Goal: Task Accomplishment & Management: Manage account settings

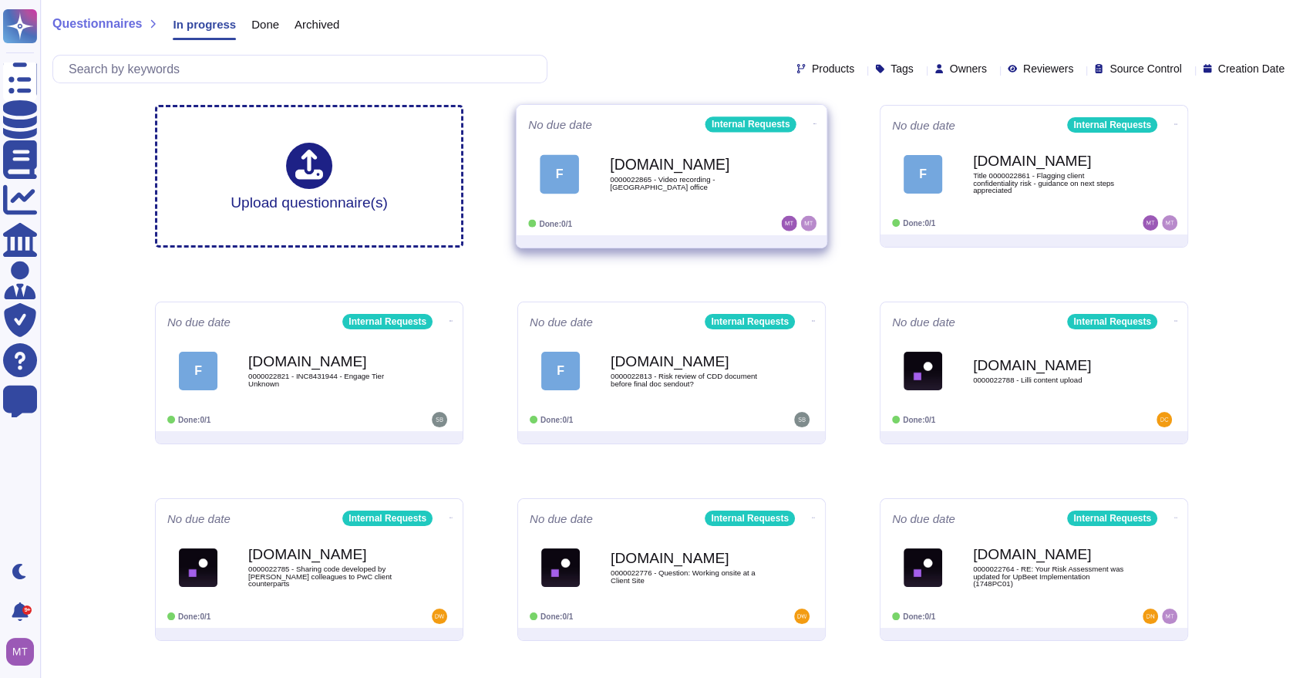
click at [581, 204] on span "F Force.com 0000022865 - Video recording - London office" at bounding box center [671, 174] width 287 height 62
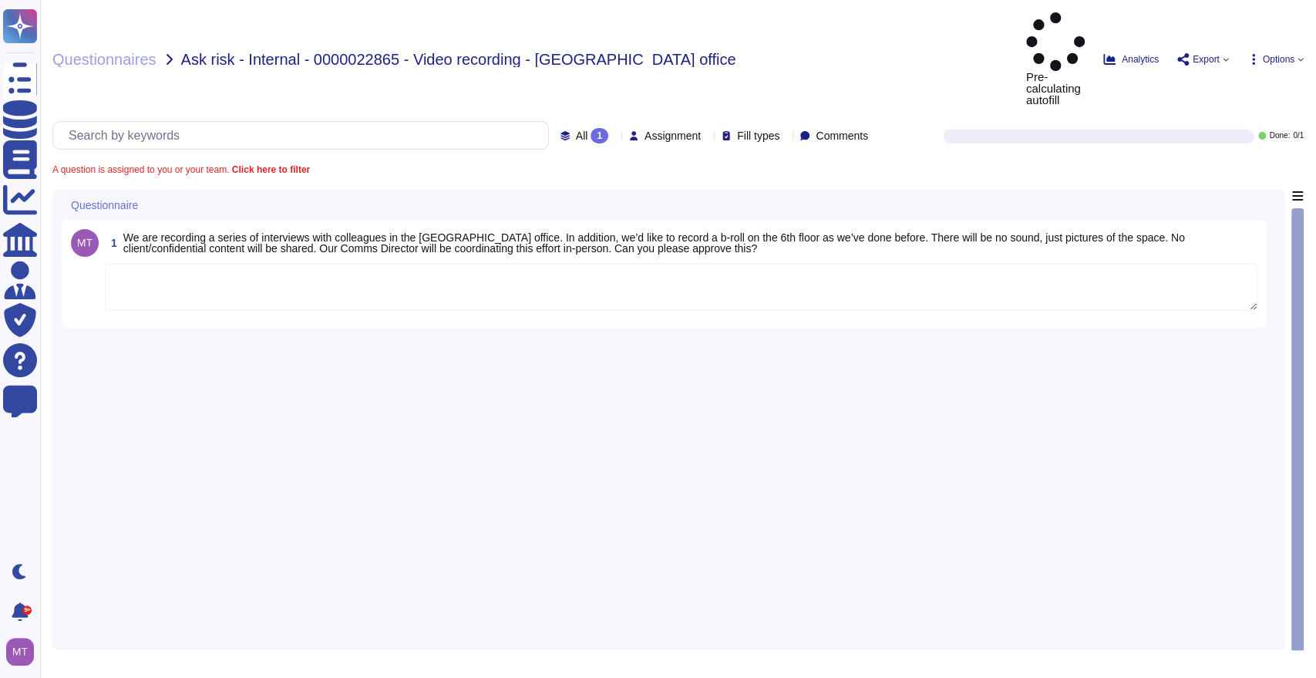
click at [238, 263] on textarea at bounding box center [681, 287] width 1153 height 48
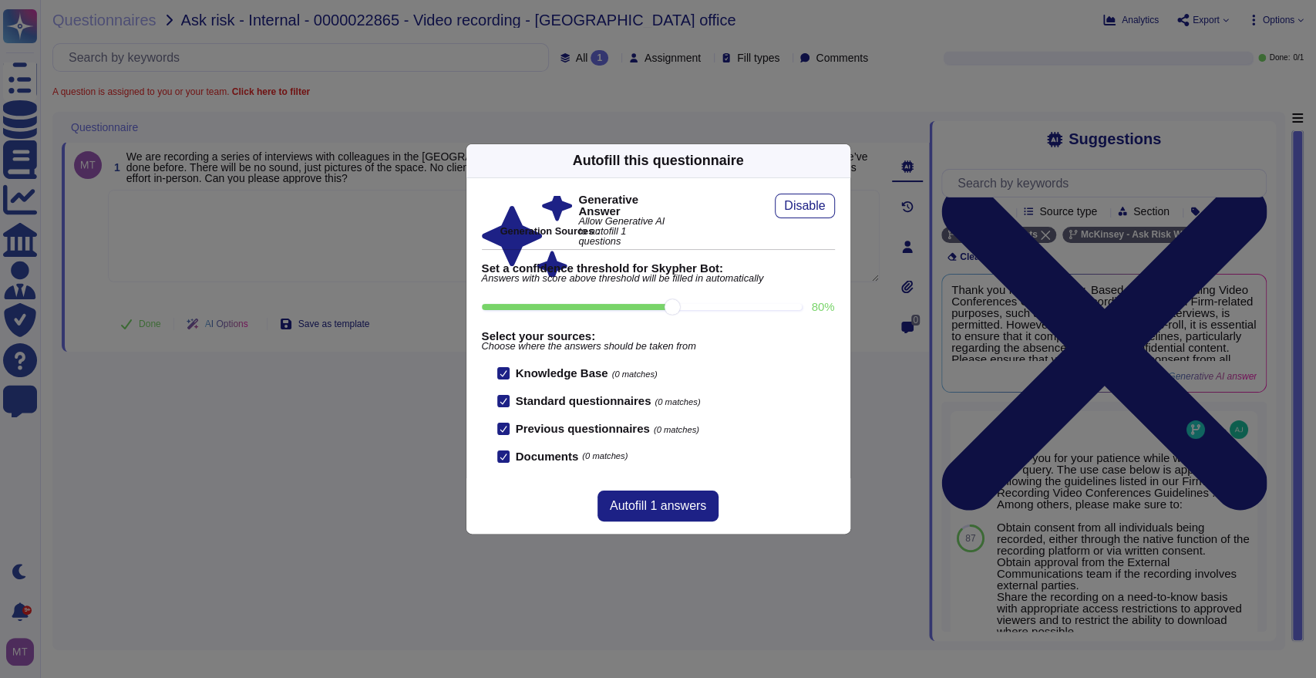
click at [841, 160] on icon at bounding box center [841, 160] width 0 height 0
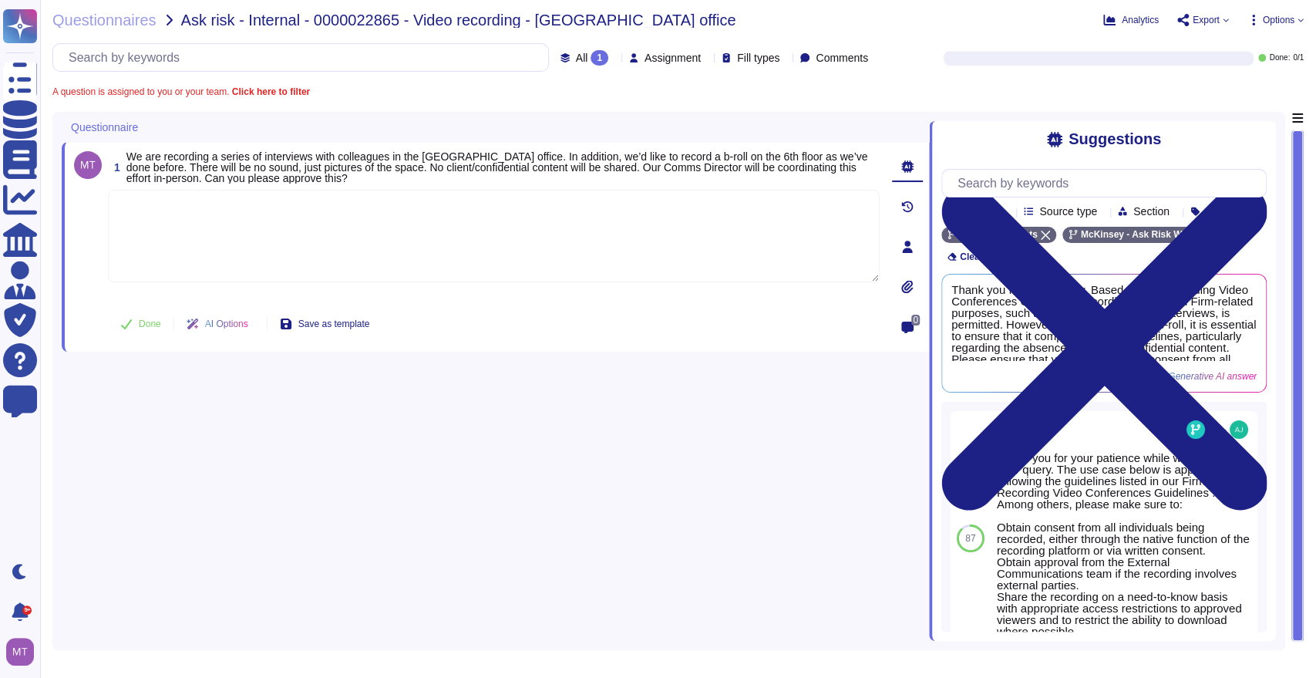
drag, startPoint x: 790, startPoint y: 423, endPoint x: 918, endPoint y: 167, distance: 285.2
click at [790, 407] on div "1 We are recording a series of interviews with colleagues in the London office.…" at bounding box center [496, 376] width 868 height 529
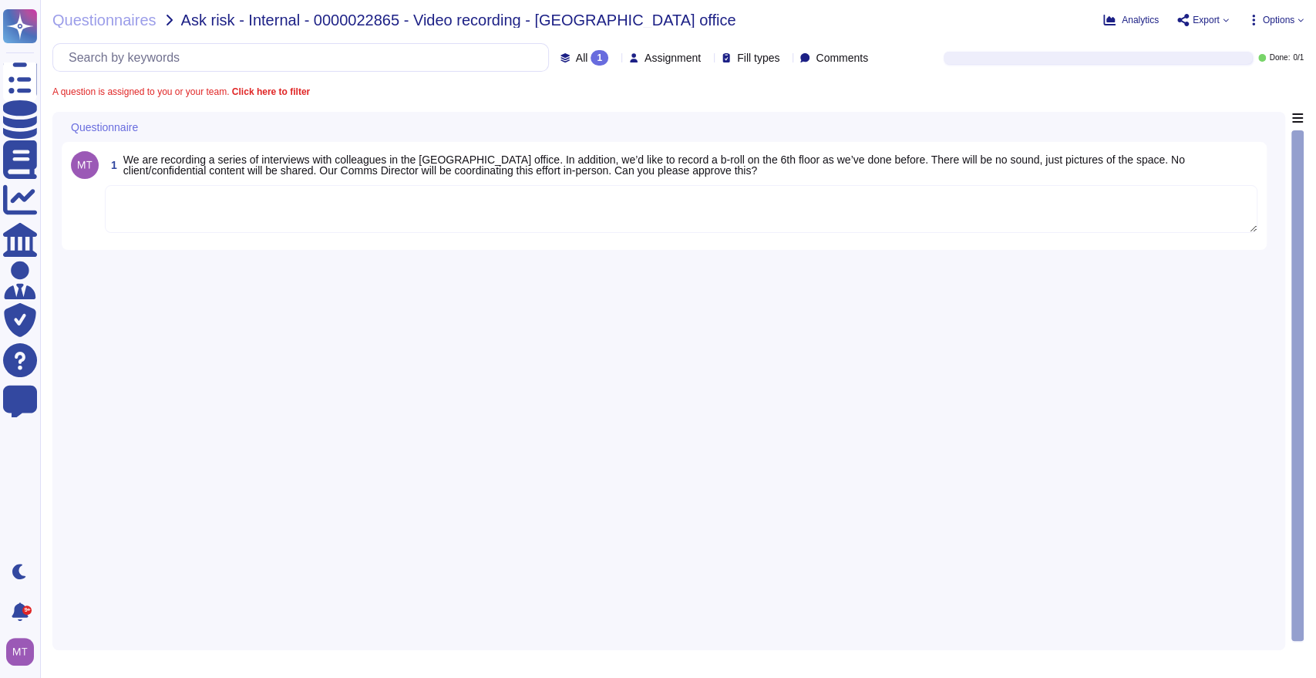
click at [661, 66] on div "All 1 Assignment Fill types Comments" at bounding box center [463, 57] width 822 height 29
click at [662, 59] on span "Assignment" at bounding box center [673, 57] width 56 height 11
click at [707, 53] on div at bounding box center [707, 58] width 0 height 12
click at [679, 88] on div "A question is assigned to you or your team. Click here to filter" at bounding box center [678, 91] width 1252 height 9
click at [675, 62] on div "Assignment" at bounding box center [668, 58] width 78 height 12
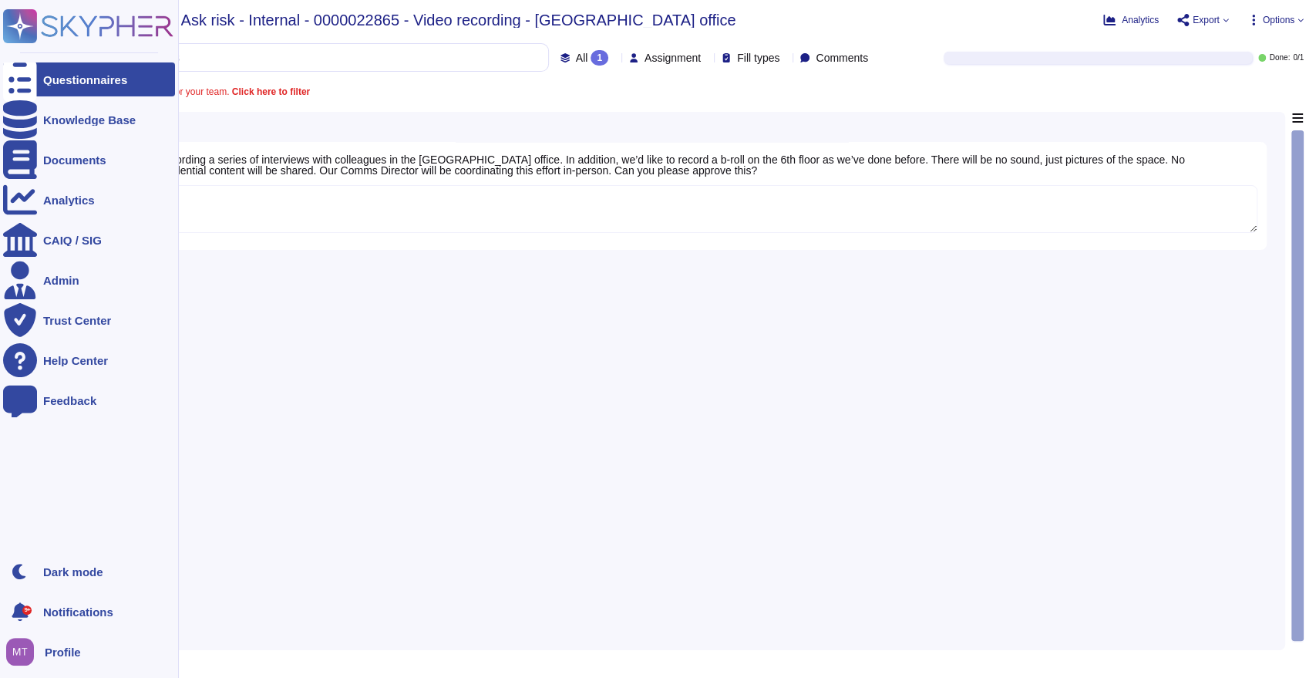
click at [37, 79] on div "Questionnaires" at bounding box center [89, 79] width 172 height 34
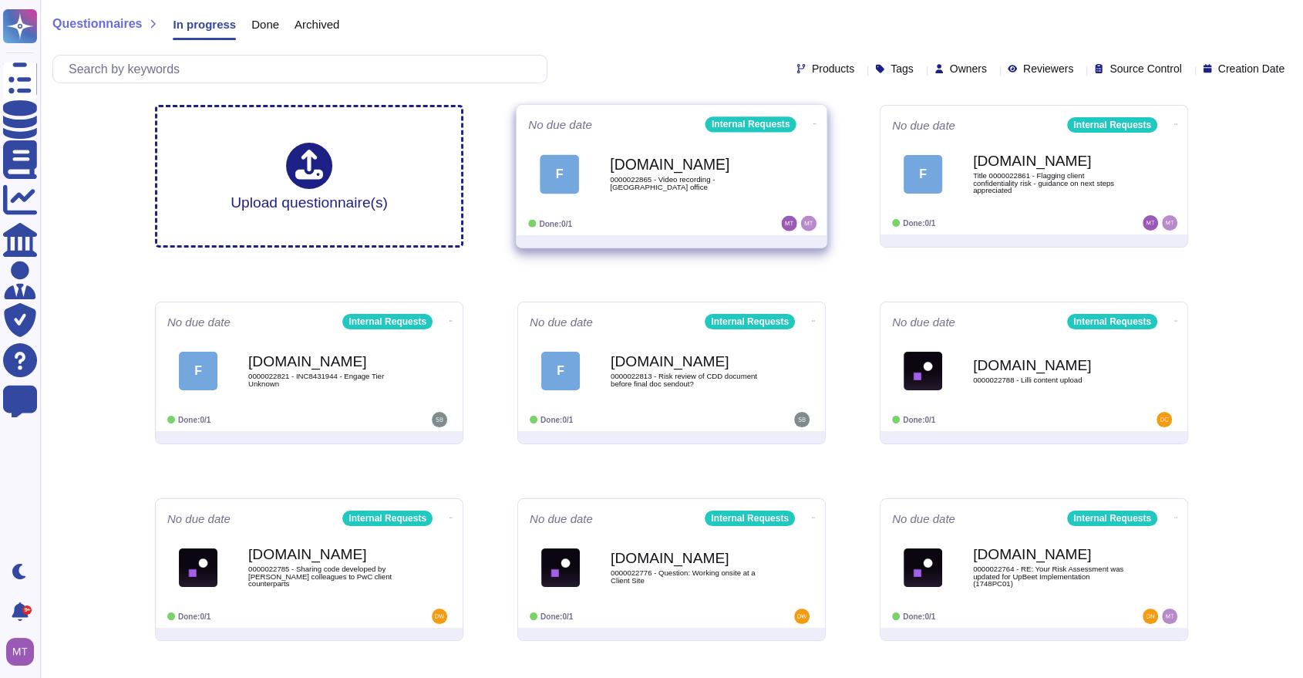
click at [814, 122] on icon at bounding box center [815, 124] width 3 height 4
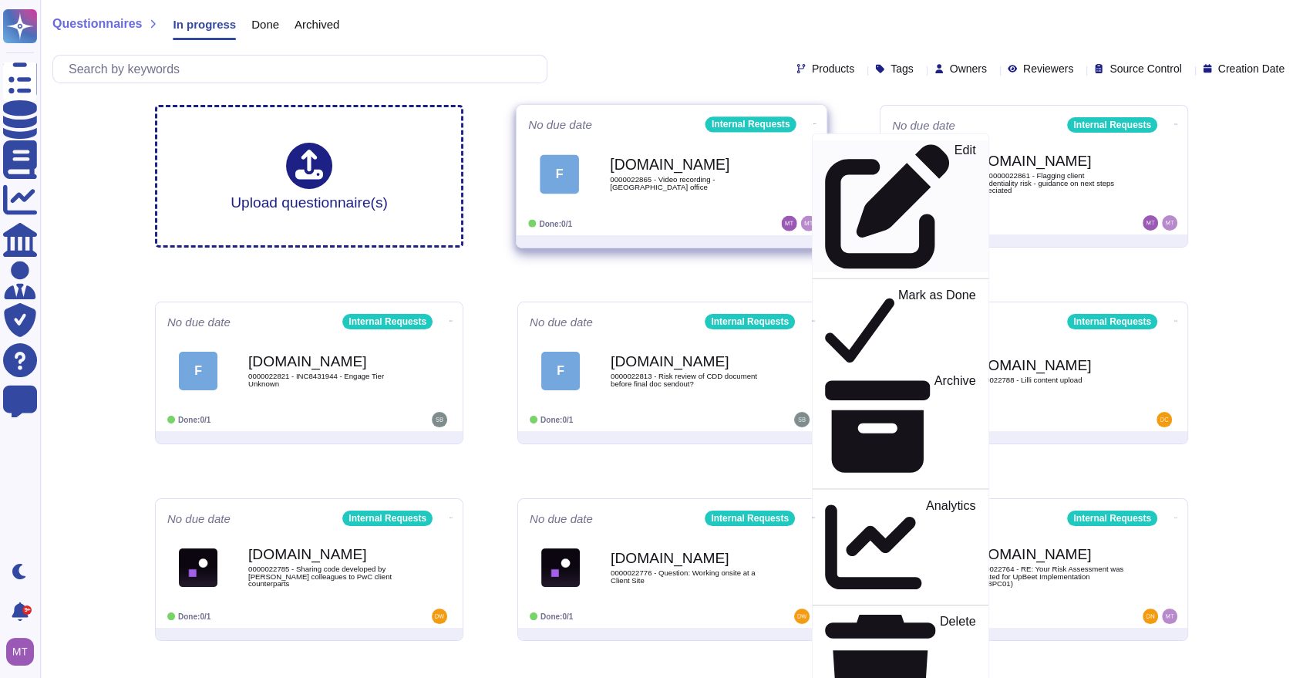
click at [955, 147] on p "Edit" at bounding box center [966, 206] width 22 height 125
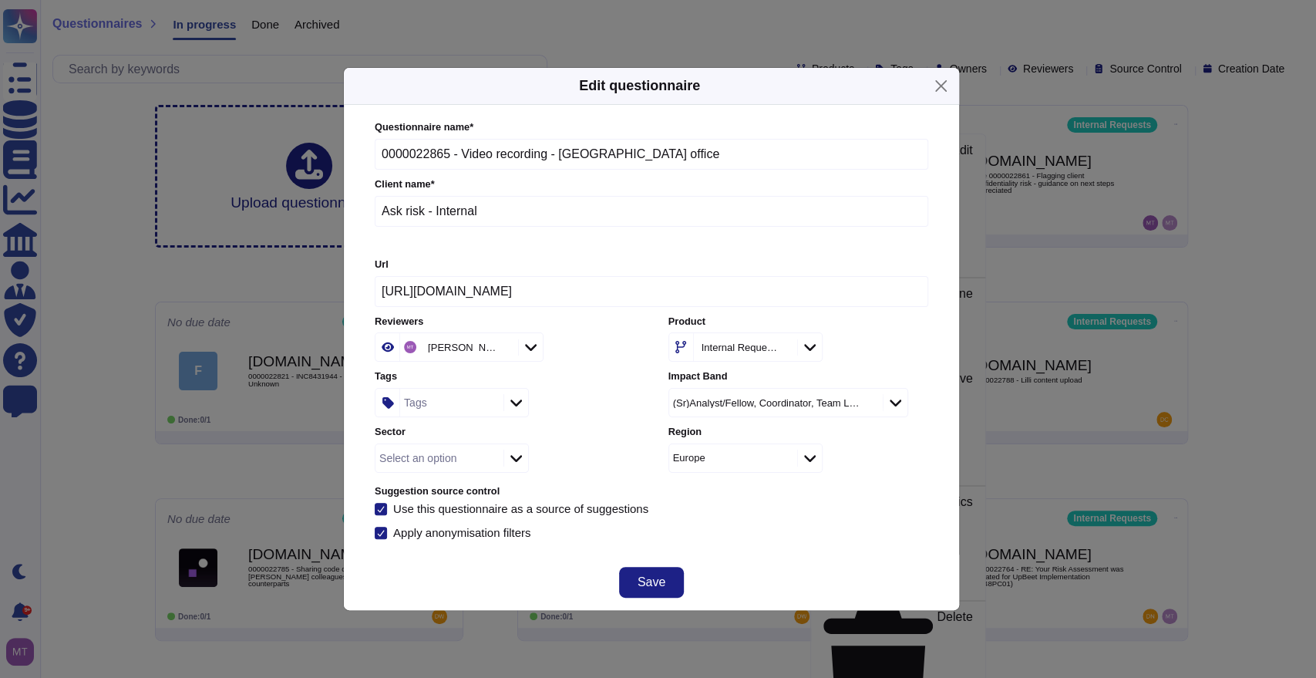
click at [503, 398] on icon at bounding box center [651, 546] width 296 height 296
click at [443, 352] on div "Reviewers" at bounding box center [429, 347] width 50 height 11
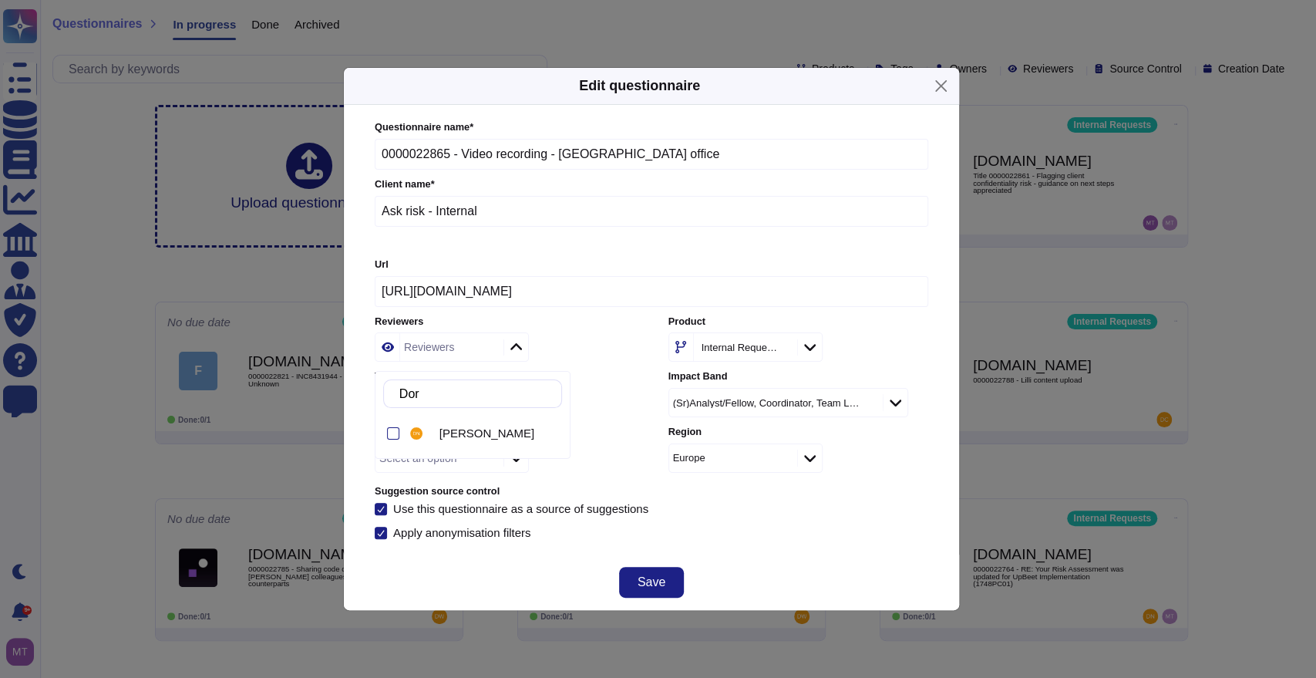
type input "Doro"
click at [490, 431] on span "[PERSON_NAME]" at bounding box center [487, 433] width 95 height 14
click at [797, 562] on div "Save" at bounding box center [651, 582] width 615 height 56
click at [648, 592] on button "Save" at bounding box center [651, 582] width 65 height 31
